Goal: Information Seeking & Learning: Learn about a topic

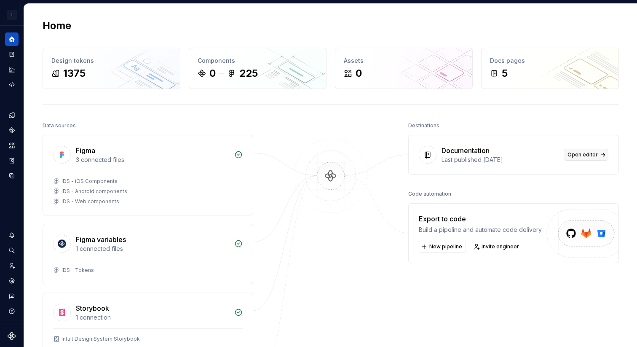
click at [587, 151] on span "Open editor" at bounding box center [583, 154] width 30 height 7
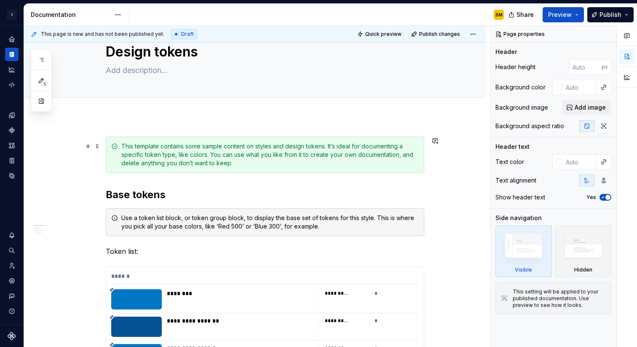
scroll to position [29, 0]
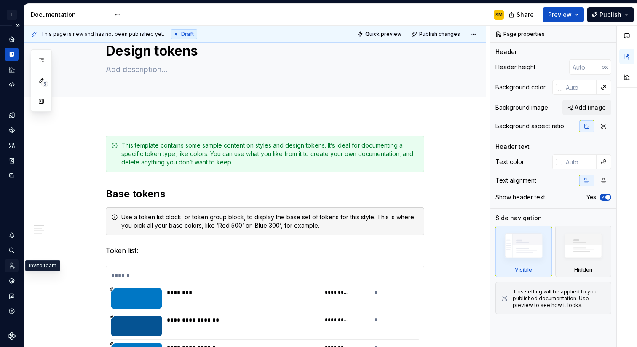
click at [13, 267] on icon "Invite team" at bounding box center [12, 266] width 8 height 8
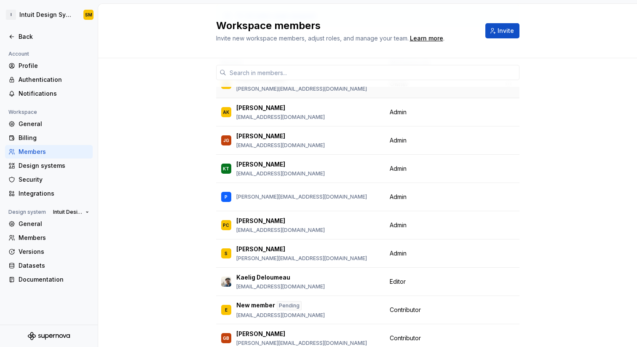
scroll to position [64, 0]
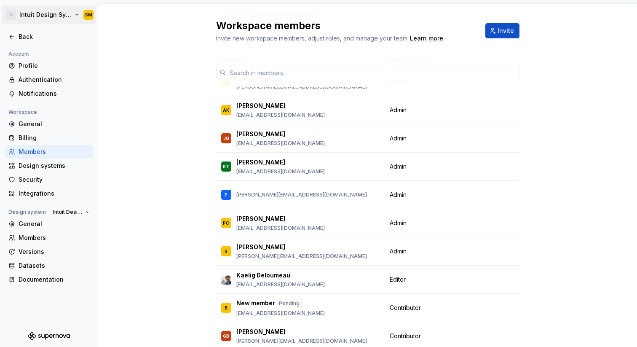
click at [16, 14] on html "I Intuit Design System SM Back Account Profile Authentication Notifications Wor…" at bounding box center [318, 173] width 637 height 347
click at [34, 16] on html "I Intuit Design System SM Back Account Profile Authentication Notifications Wor…" at bounding box center [318, 173] width 637 height 347
click at [28, 30] on div "Back" at bounding box center [49, 36] width 88 height 13
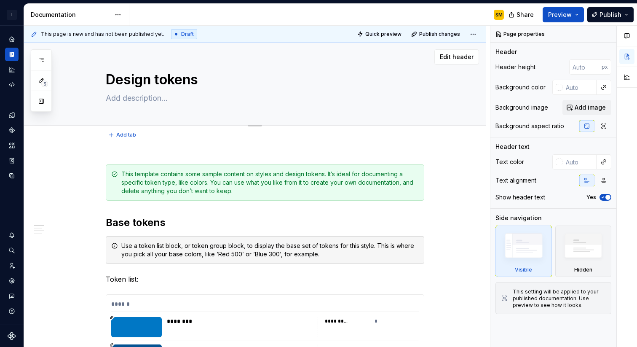
click at [428, 64] on div "Edit header" at bounding box center [251, 56] width 455 height 15
type textarea "*"
click at [464, 15] on div "SM" at bounding box center [320, 15] width 382 height 22
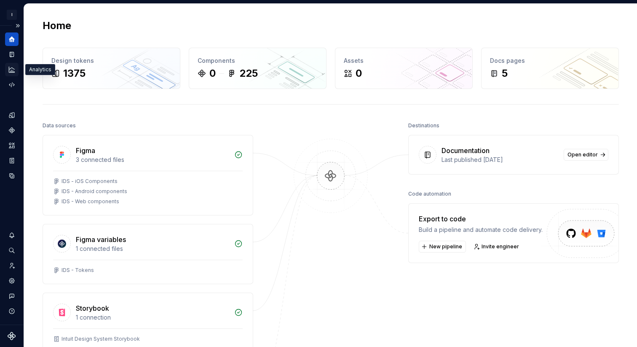
click at [13, 71] on icon "Analytics" at bounding box center [11, 69] width 5 height 5
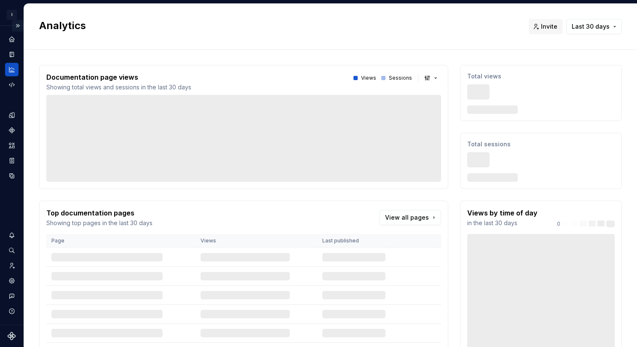
click at [17, 25] on button "Expand sidebar" at bounding box center [18, 26] width 12 height 12
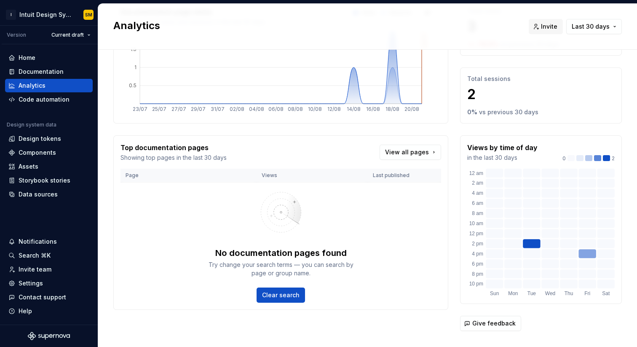
scroll to position [81, 0]
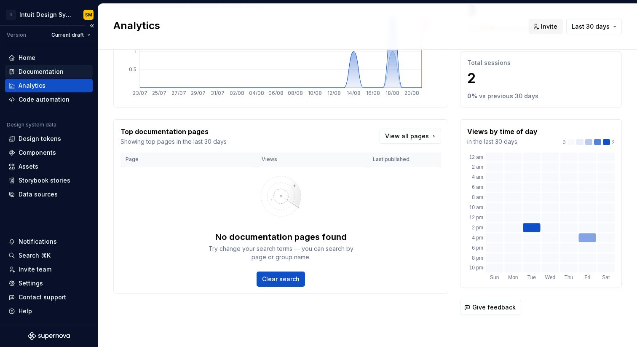
click at [49, 75] on div "Documentation" at bounding box center [41, 71] width 45 height 8
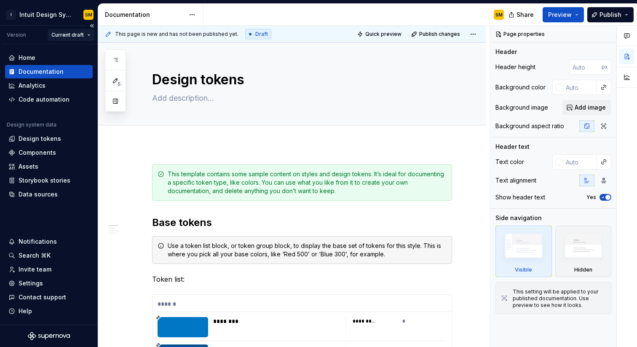
click at [75, 35] on html "I Intuit Design System SM Version Current draft Home Documentation Analytics Co…" at bounding box center [318, 173] width 637 height 347
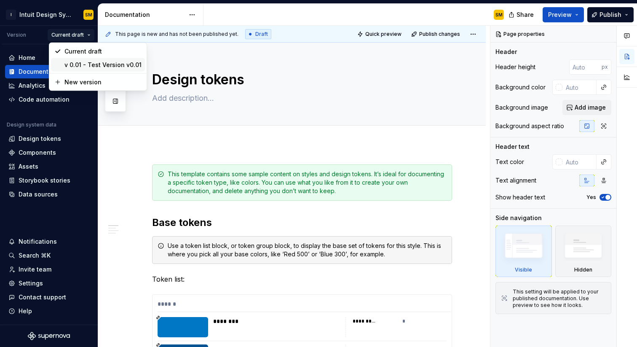
click at [101, 65] on div "v 0.01 - Test Version v0.01" at bounding box center [103, 65] width 77 height 8
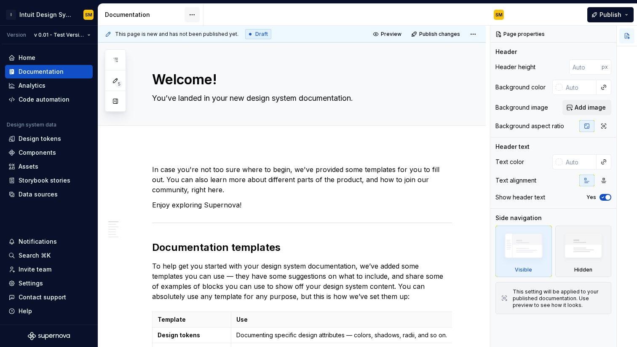
click at [191, 14] on html "I Intuit Design System SM Version v 0.01 - Test Version v0.01 Home Documentatio…" at bounding box center [318, 173] width 637 height 347
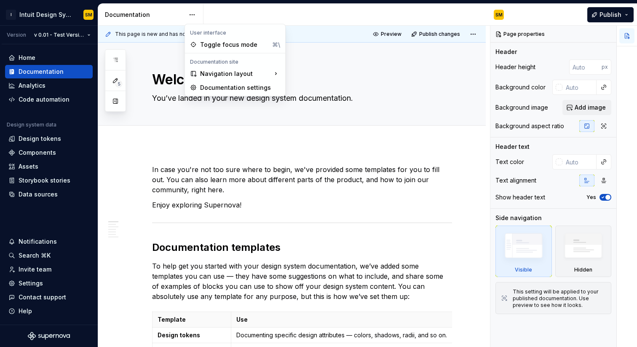
click at [239, 14] on html "I Intuit Design System SM Version v 0.01 - Test Version v0.01 Home Documentatio…" at bounding box center [318, 173] width 637 height 347
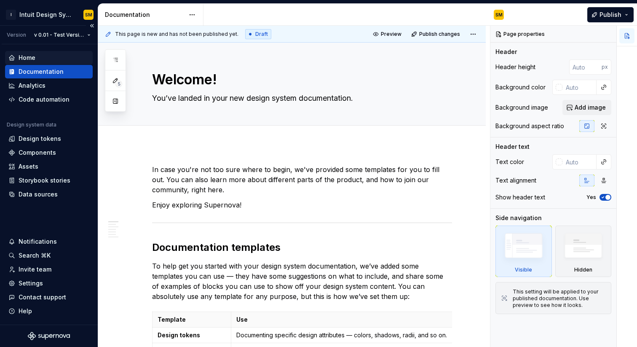
click at [46, 59] on div "Home" at bounding box center [48, 58] width 81 height 8
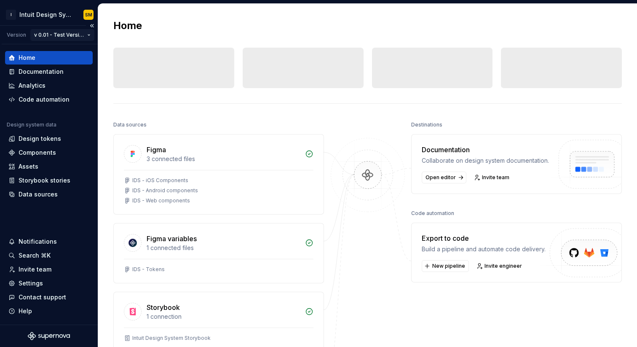
click at [72, 34] on html "I Intuit Design System SM Version v 0.01 - Test Version v0.01 Home Documentatio…" at bounding box center [318, 173] width 637 height 347
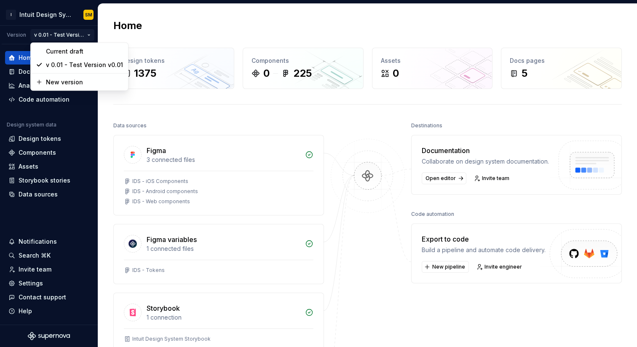
click at [220, 106] on html "I Intuit Design System SM Version v 0.01 - Test Version v0.01 Home Documentatio…" at bounding box center [318, 173] width 637 height 347
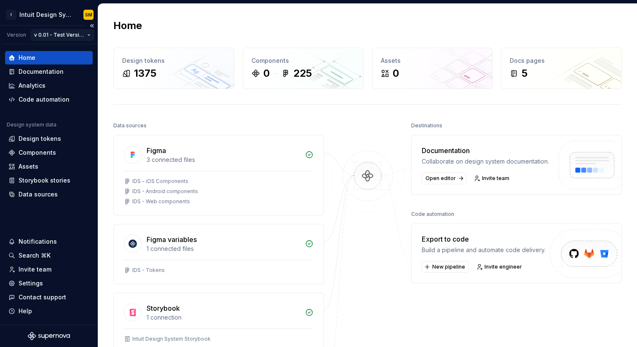
click at [65, 32] on html "I Intuit Design System SM Version v 0.01 - Test Version v0.01 Home Documentatio…" at bounding box center [318, 173] width 637 height 347
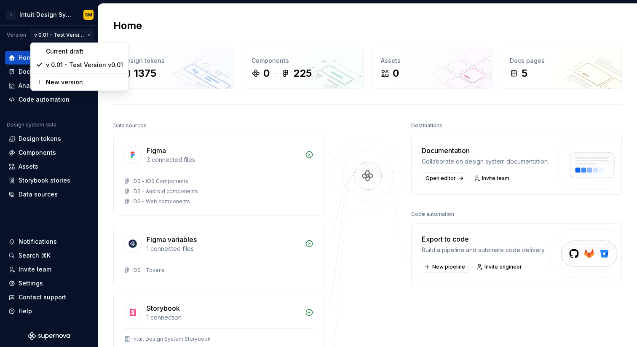
click at [40, 124] on html "I Intuit Design System SM Version v 0.01 - Test Version v0.01 Home Documentatio…" at bounding box center [318, 173] width 637 height 347
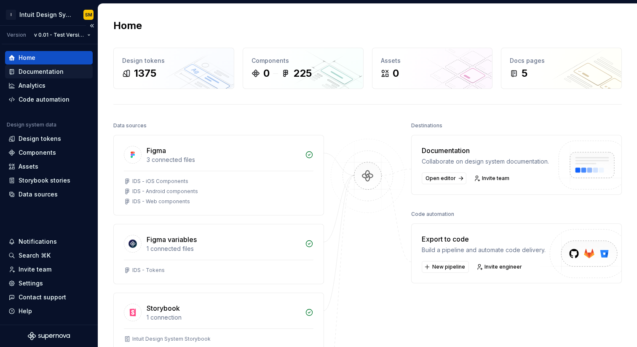
click at [36, 68] on div "Documentation" at bounding box center [41, 71] width 45 height 8
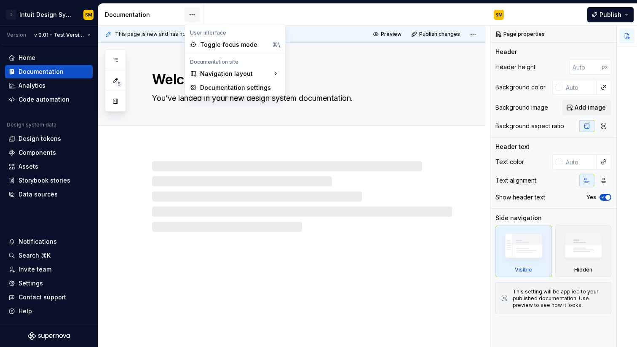
click at [191, 16] on html "I Intuit Design System SM Version v 0.01 - Test Version v0.01 Home Documentatio…" at bounding box center [318, 173] width 637 height 347
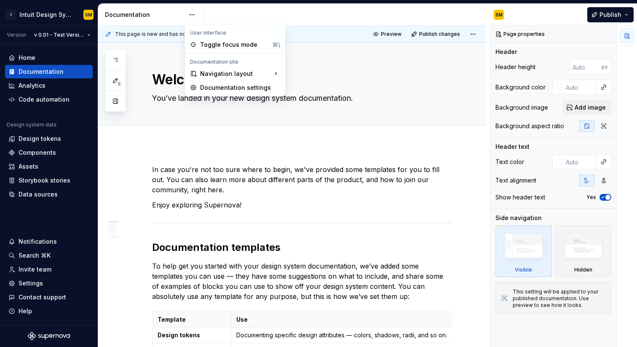
click at [355, 15] on html "I Intuit Design System SM Version v 0.01 - Test Version v0.01 Home Documentatio…" at bounding box center [318, 173] width 637 height 347
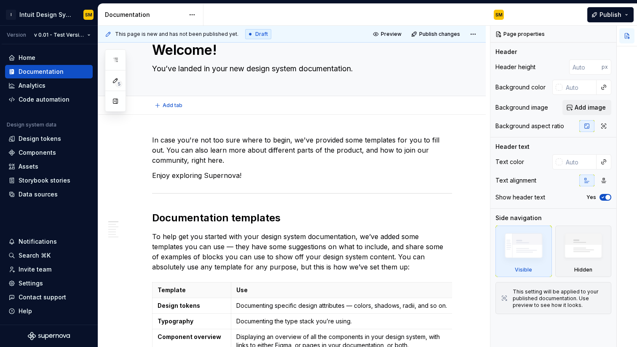
scroll to position [34, 0]
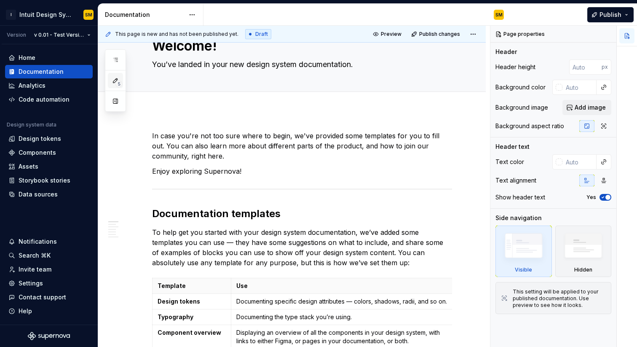
click at [119, 82] on span "5" at bounding box center [119, 84] width 7 height 7
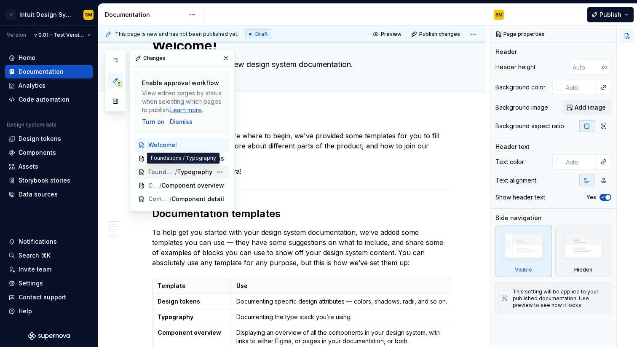
click at [198, 174] on span "Typography" at bounding box center [194, 172] width 35 height 8
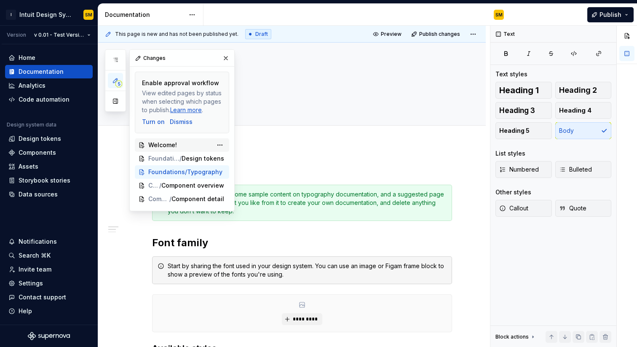
click at [195, 144] on div "Welcome!" at bounding box center [181, 145] width 66 height 8
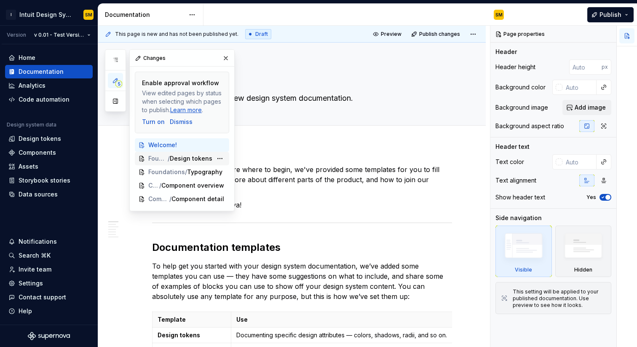
click at [184, 159] on span "Design tokens" at bounding box center [191, 158] width 43 height 8
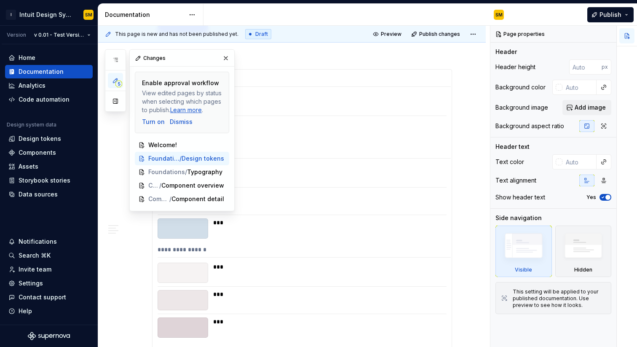
scroll to position [1483, 0]
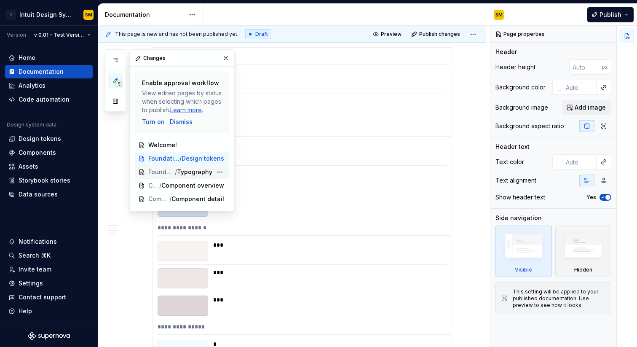
click at [193, 167] on div "Foundations / Typography" at bounding box center [182, 171] width 94 height 13
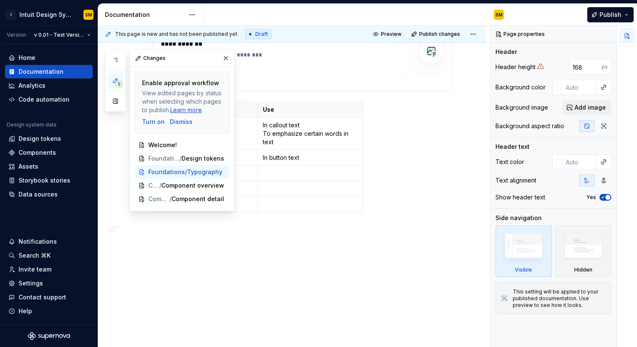
scroll to position [621, 0]
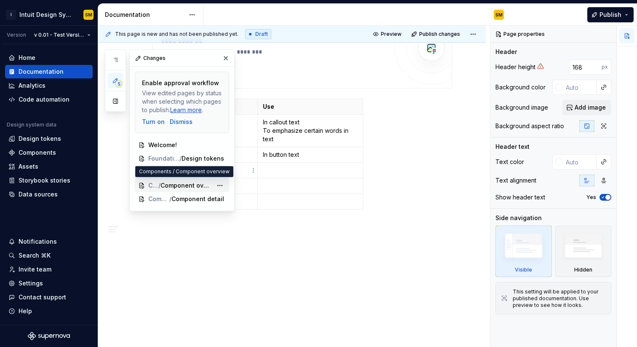
click at [177, 183] on span "Component overview" at bounding box center [187, 185] width 52 height 8
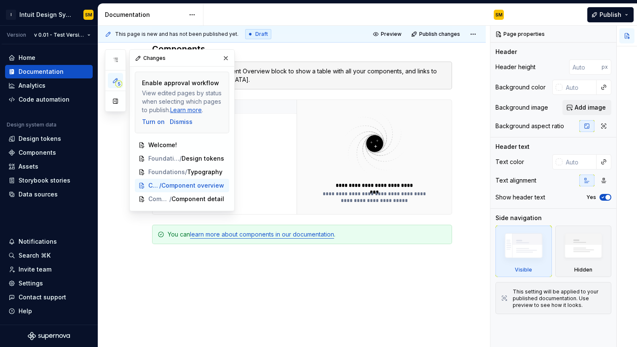
scroll to position [182, 0]
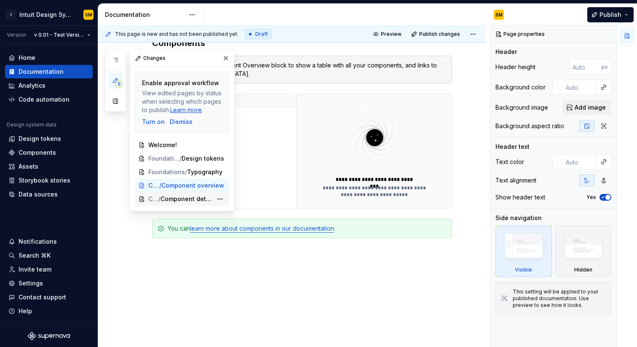
click at [180, 199] on span "Component detail" at bounding box center [187, 199] width 52 height 8
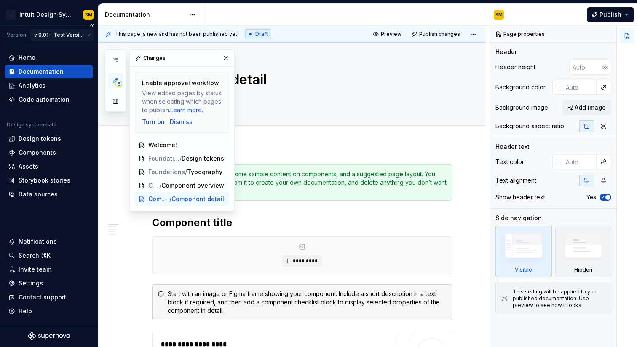
click at [73, 38] on html "I Intuit Design System SM Version v 0.01 - Test Version v0.01 Home Documentatio…" at bounding box center [318, 173] width 637 height 347
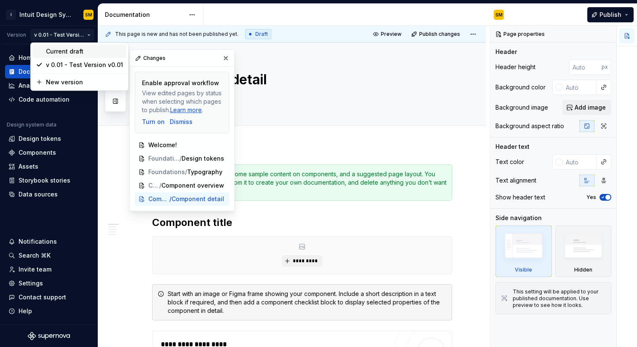
click at [72, 50] on div "Current draft" at bounding box center [84, 51] width 77 height 8
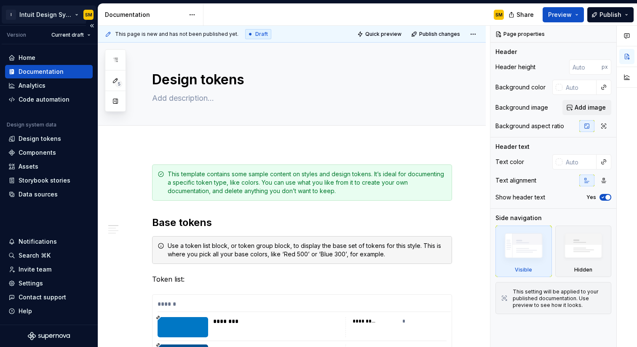
click at [56, 16] on html "I Intuit Design System SM Version Current draft Home Documentation Analytics Co…" at bounding box center [318, 173] width 637 height 347
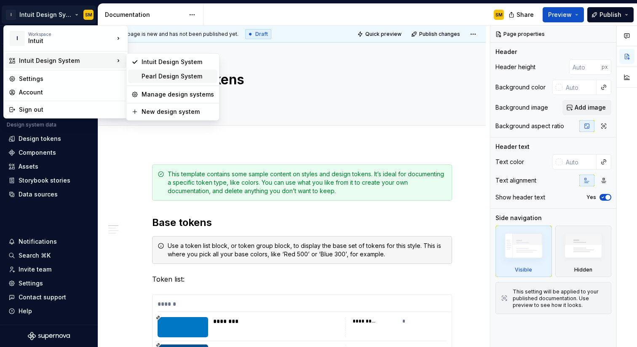
click at [166, 78] on div "Pearl Design System" at bounding box center [178, 76] width 73 height 8
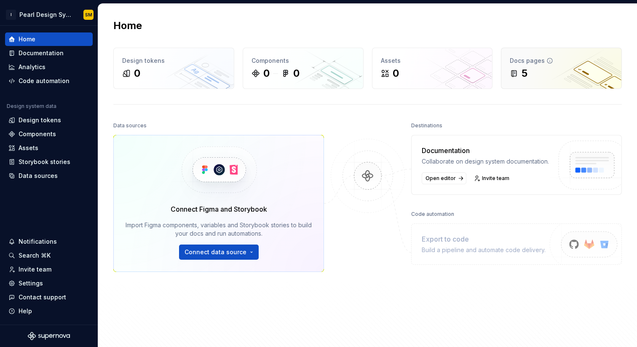
click at [548, 74] on div "5" at bounding box center [561, 73] width 103 height 13
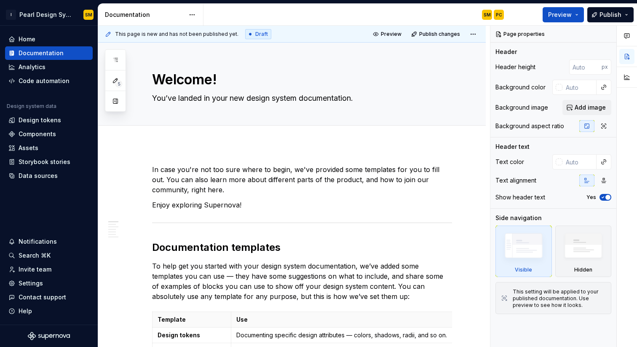
click at [296, 13] on div "SM PC" at bounding box center [357, 15] width 307 height 22
click at [326, 17] on div "SM PC" at bounding box center [357, 15] width 307 height 22
type textarea "*"
